Goal: Task Accomplishment & Management: Use online tool/utility

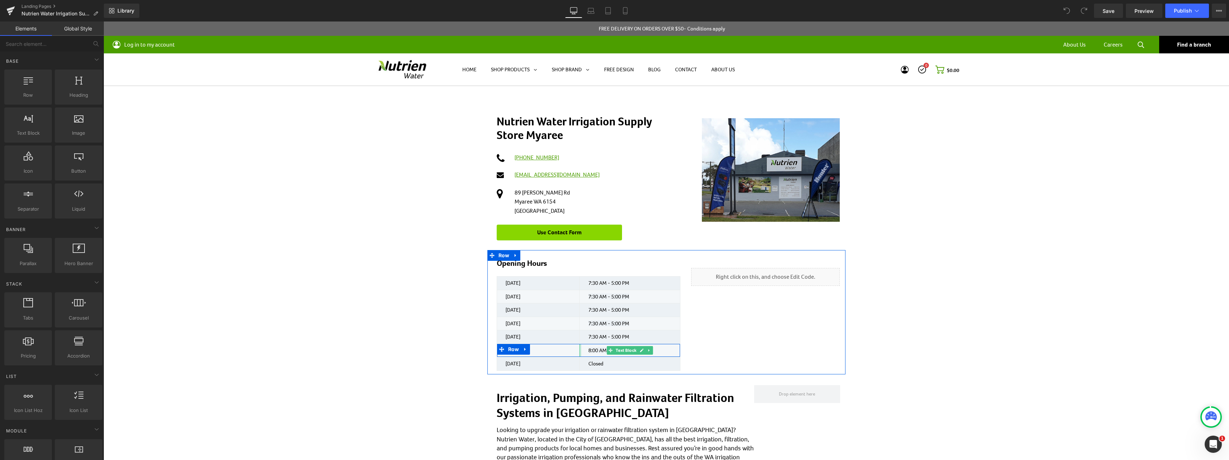
drag, startPoint x: 578, startPoint y: 347, endPoint x: 586, endPoint y: 348, distance: 8.6
click at [580, 347] on div at bounding box center [581, 350] width 2 height 13
click at [589, 348] on span "8:00 AM - 1:00 PM" at bounding box center [609, 350] width 41 height 6
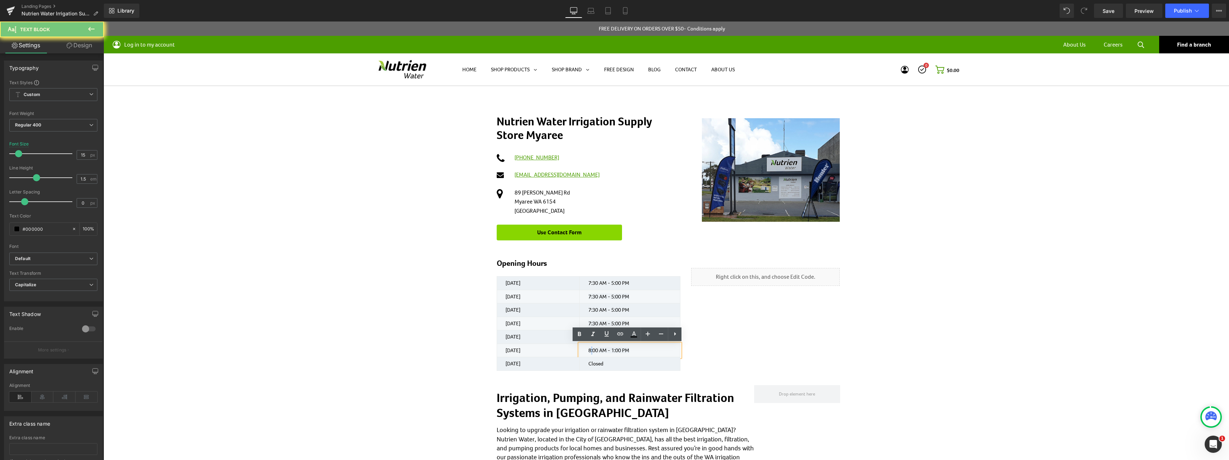
click at [590, 351] on span "8:00 AM - 1:00 PM" at bounding box center [609, 350] width 41 height 6
click at [614, 350] on span "8:00 AM - 1:00 PM" at bounding box center [609, 350] width 41 height 6
click at [613, 349] on span "8:00 AM - 1:00 PM" at bounding box center [609, 350] width 41 height 6
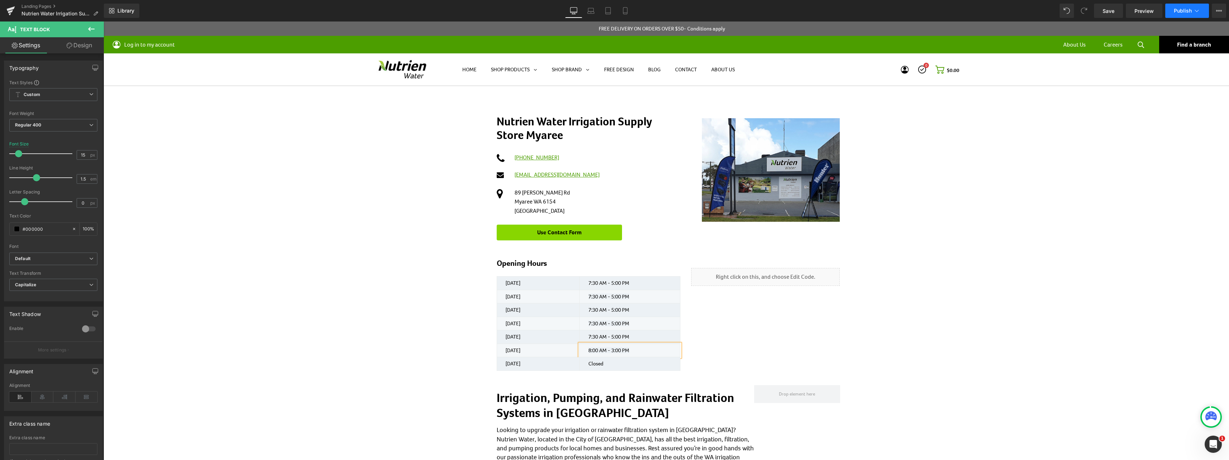
click at [1195, 9] on icon at bounding box center [1197, 10] width 7 height 7
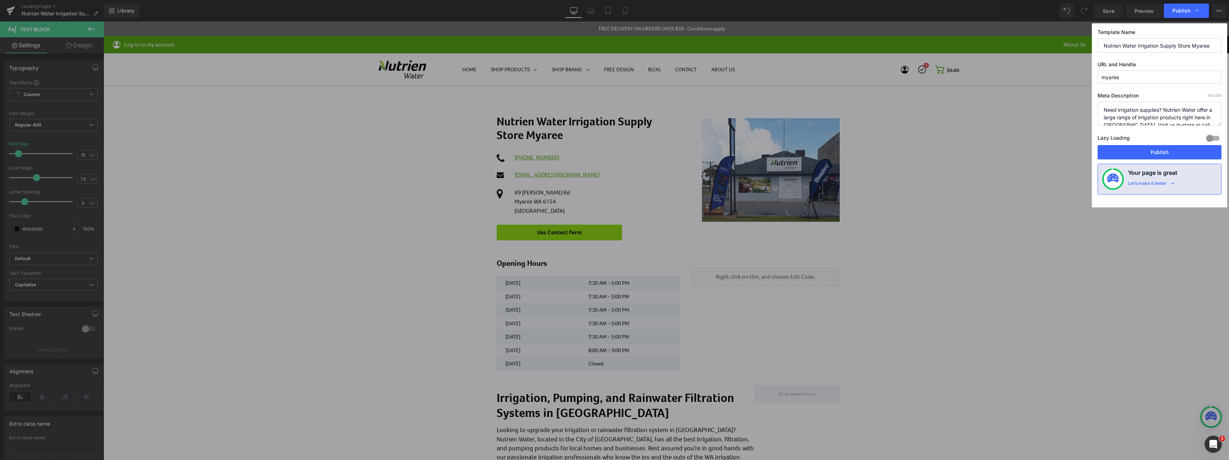
click at [1212, 138] on div at bounding box center [1213, 138] width 17 height 11
click at [1214, 138] on div at bounding box center [1213, 138] width 17 height 11
click at [1161, 151] on button "Publish" at bounding box center [1160, 152] width 124 height 14
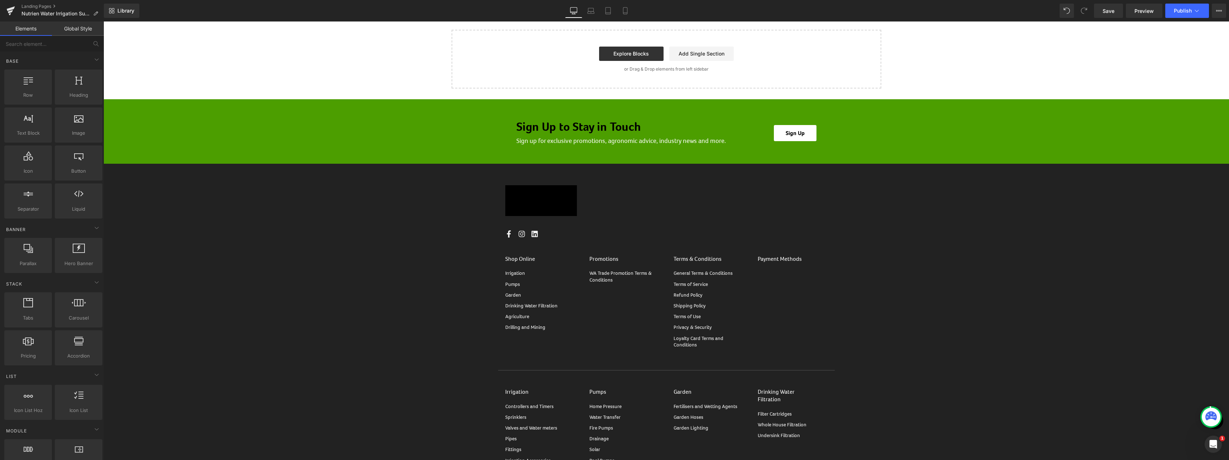
drag, startPoint x: 1208, startPoint y: 311, endPoint x: 1230, endPoint y: 478, distance: 168.4
